Goal: Communication & Community: Participate in discussion

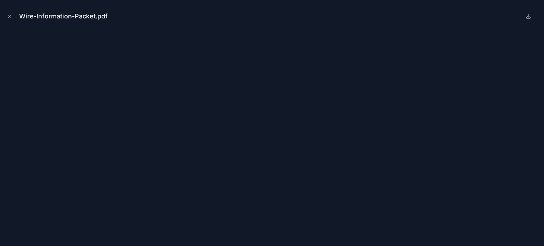
scroll to position [284, 0]
click at [10, 18] on icon "Close modal" at bounding box center [9, 16] width 5 height 5
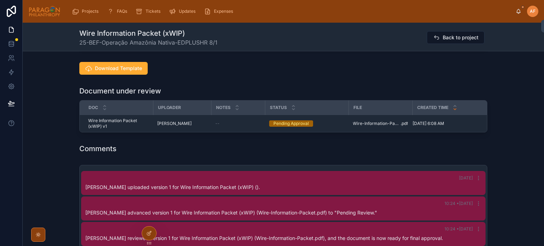
click at [517, 12] on icon at bounding box center [519, 10] width 4 height 3
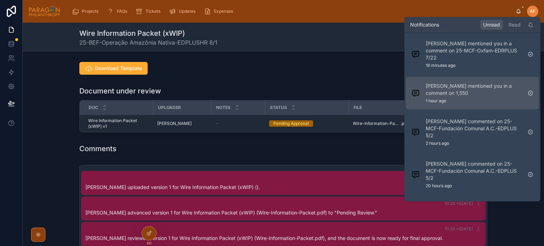
click at [468, 93] on p "[PERSON_NAME] mentioned you in a comment on 1,550" at bounding box center [474, 90] width 96 height 14
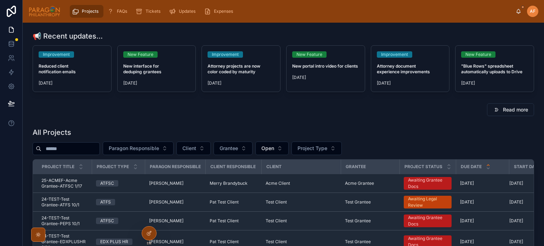
click at [394, 130] on div "All Projects" at bounding box center [284, 133] width 502 height 10
click at [85, 152] on input "text" at bounding box center [70, 149] width 58 height 10
click at [159, 148] on span "Paragon Responsible" at bounding box center [134, 148] width 50 height 7
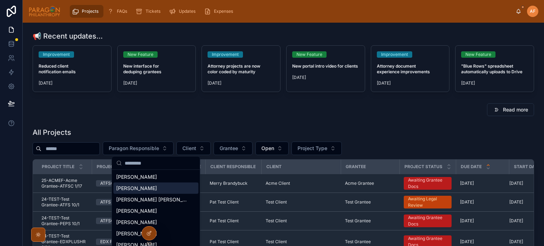
click at [147, 192] on div "[PERSON_NAME]" at bounding box center [155, 188] width 85 height 11
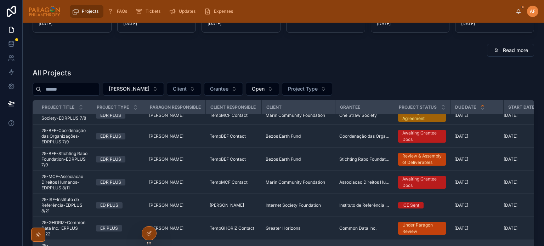
scroll to position [106, 0]
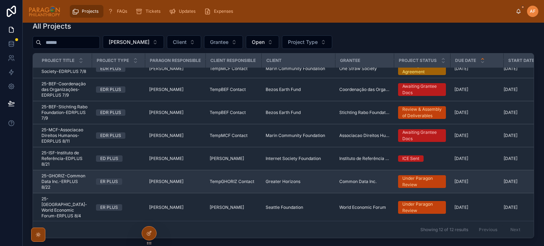
click at [94, 183] on td "ER PLUS" at bounding box center [118, 181] width 53 height 23
click at [92, 181] on td "ER PLUS" at bounding box center [118, 181] width 53 height 23
click at [134, 185] on div "ER PLUS" at bounding box center [118, 182] width 45 height 6
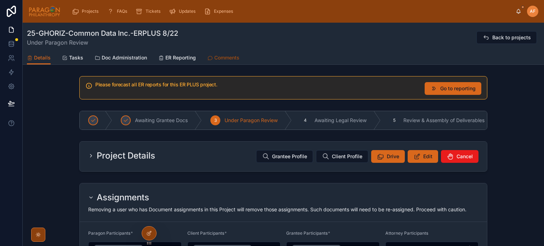
click at [216, 59] on span "Comments" at bounding box center [226, 57] width 25 height 7
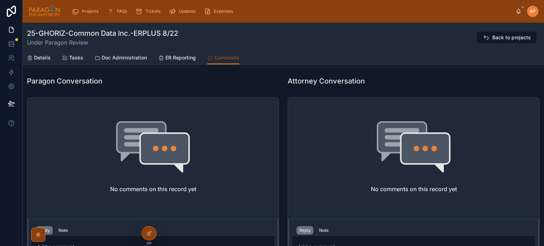
scroll to position [142, 0]
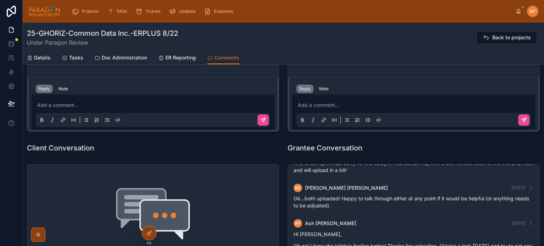
click at [69, 104] on p at bounding box center [154, 105] width 235 height 7
click at [139, 106] on span "**********" at bounding box center [107, 105] width 63 height 5
click at [260, 122] on icon at bounding box center [263, 120] width 6 height 6
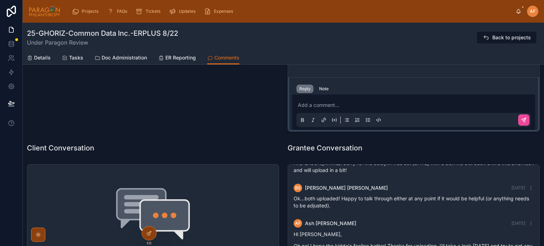
scroll to position [141, 0]
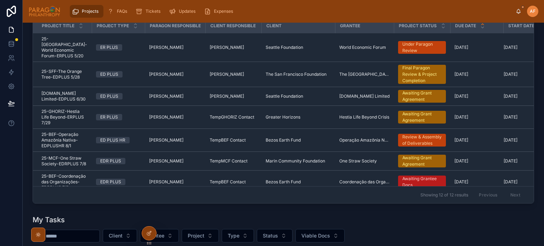
drag, startPoint x: 332, startPoint y: 217, endPoint x: 237, endPoint y: 196, distance: 97.4
click at [332, 217] on div "My Tasks" at bounding box center [284, 220] width 502 height 10
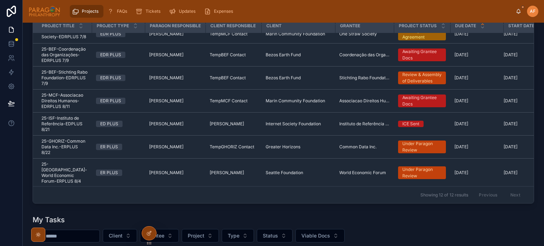
click at [405, 234] on div "Client Grantee Project Type Status Viable Docs" at bounding box center [284, 235] width 502 height 13
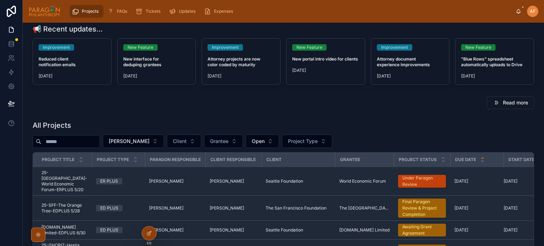
scroll to position [0, 0]
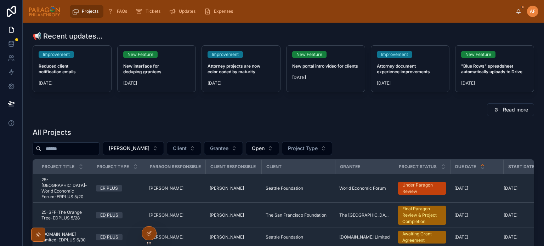
click at [74, 148] on input "text" at bounding box center [70, 149] width 58 height 10
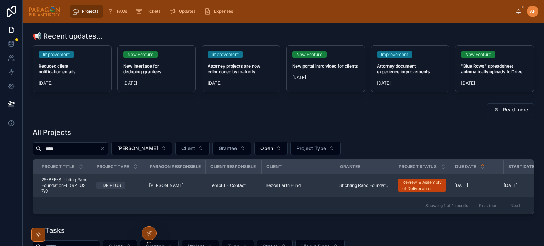
type input "****"
click at [133, 187] on div "EDR PLUS" at bounding box center [118, 186] width 45 height 6
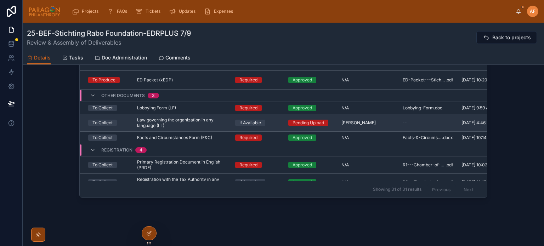
scroll to position [483, 0]
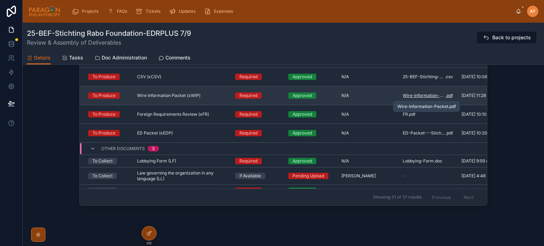
click at [414, 98] on span "Wire-Information-Packet" at bounding box center [424, 96] width 43 height 6
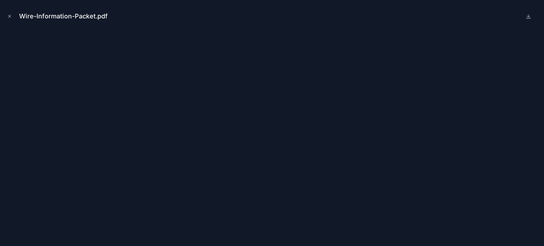
click at [10, 17] on icon "Close modal" at bounding box center [10, 16] width 2 height 2
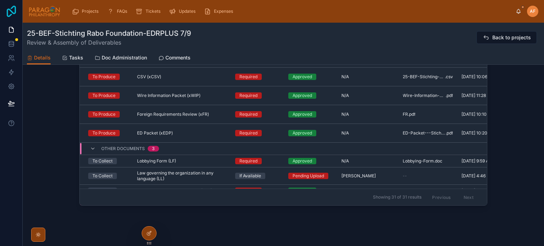
click at [11, 17] on icon at bounding box center [11, 11] width 14 height 11
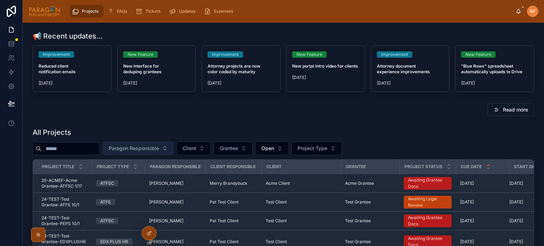
click at [159, 145] on span "Paragon Responsible" at bounding box center [134, 148] width 50 height 7
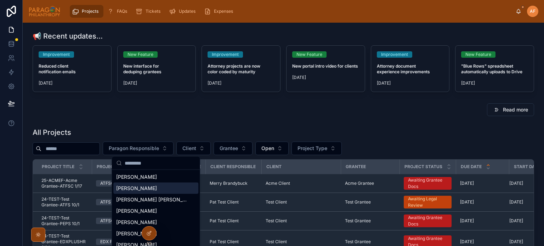
click at [145, 188] on span "[PERSON_NAME]" at bounding box center [136, 188] width 41 height 7
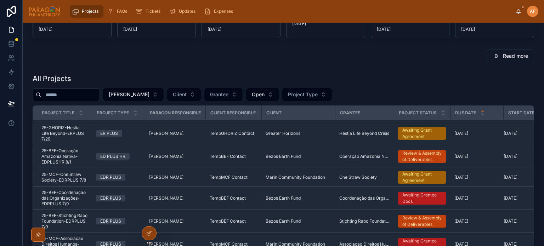
scroll to position [71, 0]
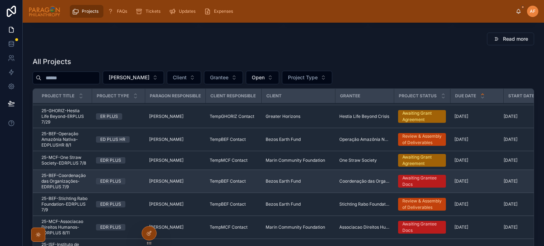
click at [128, 178] on div "EDR PLUS" at bounding box center [118, 181] width 45 height 6
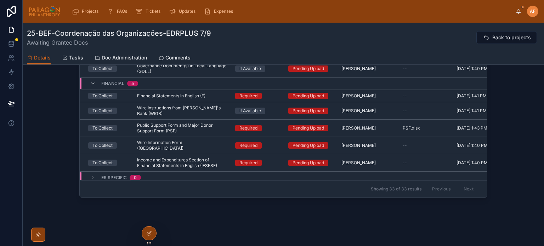
scroll to position [537, 0]
